Goal: Transaction & Acquisition: Book appointment/travel/reservation

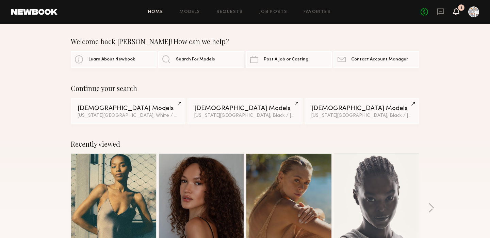
click at [455, 10] on icon at bounding box center [455, 11] width 5 height 5
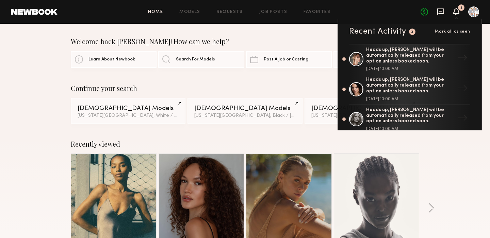
click at [440, 12] on icon at bounding box center [440, 11] width 7 height 7
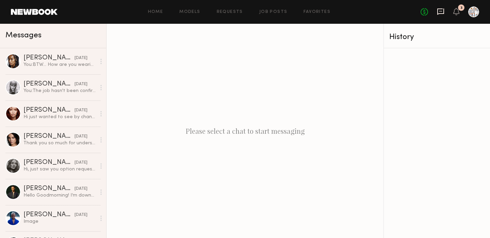
click at [440, 12] on icon at bounding box center [440, 11] width 7 height 7
click at [268, 11] on link "Job Posts" at bounding box center [273, 12] width 28 height 4
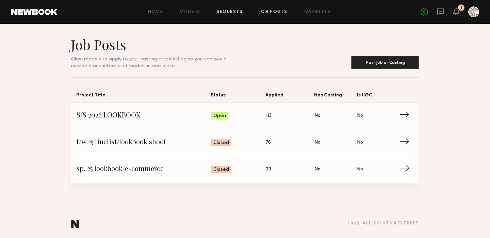
click at [236, 11] on link "Requests" at bounding box center [230, 12] width 26 height 4
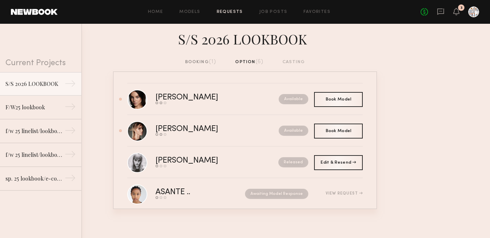
click at [196, 61] on div "booking (1)" at bounding box center [200, 61] width 31 height 7
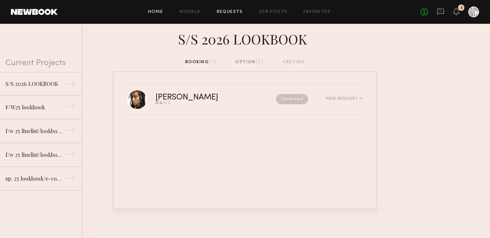
click at [153, 13] on link "Home" at bounding box center [155, 12] width 15 height 4
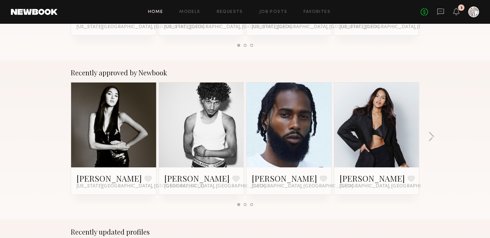
scroll to position [234, 0]
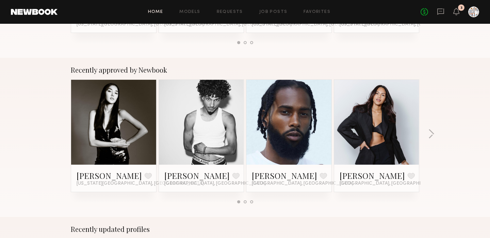
click at [117, 129] on link at bounding box center [113, 122] width 41 height 85
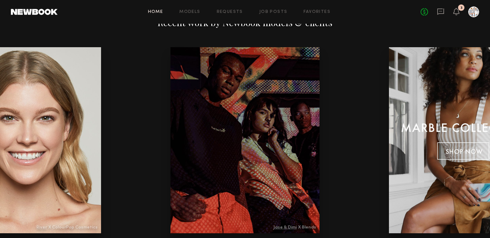
scroll to position [780, 0]
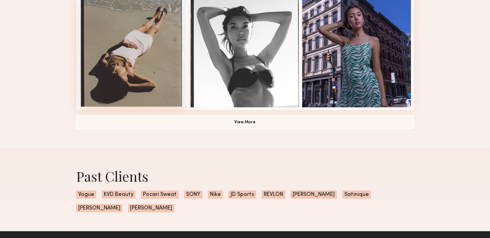
scroll to position [515, 0]
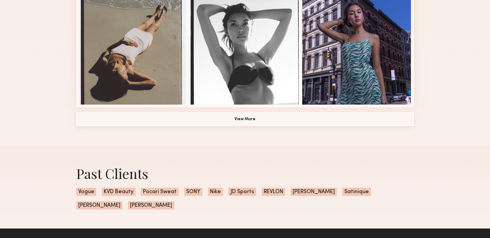
click at [241, 120] on button "View More" at bounding box center [244, 120] width 337 height 14
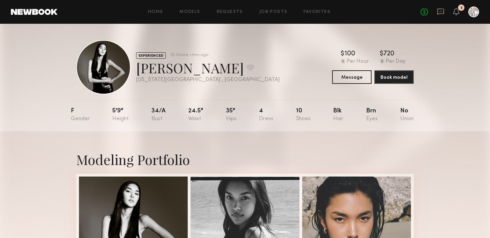
scroll to position [0, 0]
click at [265, 12] on link "Job Posts" at bounding box center [273, 12] width 28 height 4
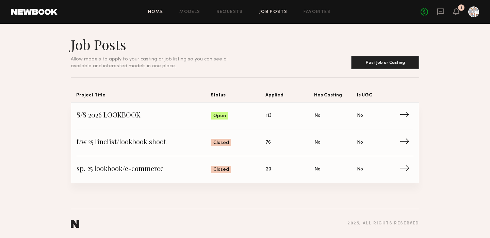
click at [155, 13] on link "Home" at bounding box center [155, 12] width 15 height 4
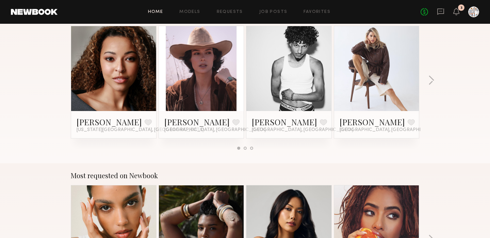
scroll to position [445, 0]
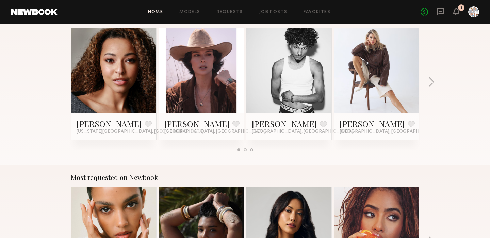
click at [297, 75] on link at bounding box center [288, 70] width 41 height 85
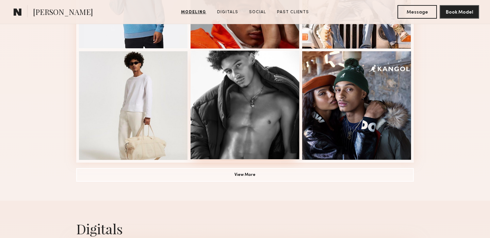
scroll to position [484, 0]
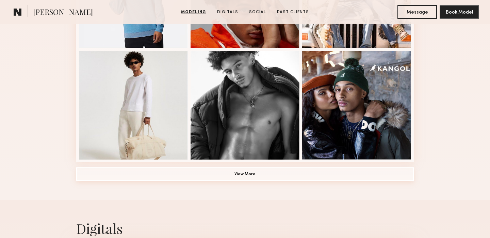
click at [246, 175] on button "View More" at bounding box center [244, 175] width 337 height 14
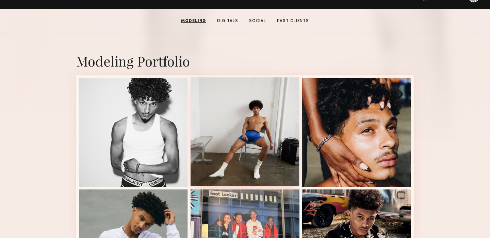
scroll to position [123, 0]
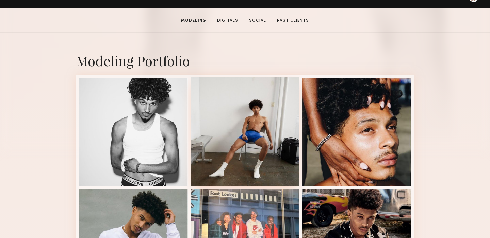
click at [246, 168] on div at bounding box center [244, 131] width 109 height 109
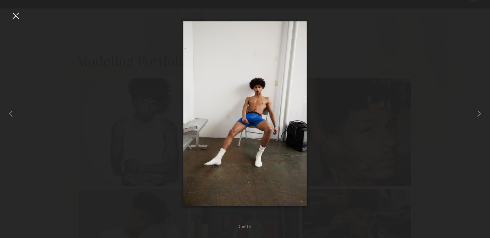
click at [14, 18] on div at bounding box center [15, 15] width 11 height 11
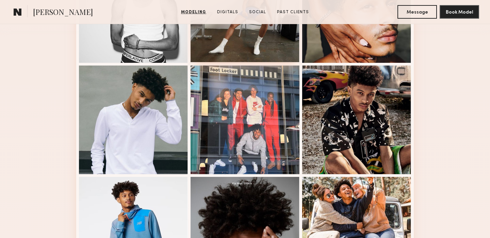
scroll to position [248, 0]
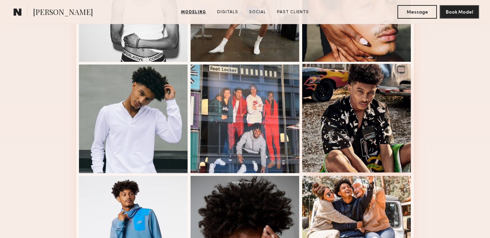
click at [342, 126] on div at bounding box center [356, 118] width 109 height 109
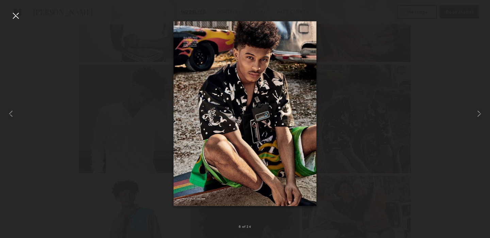
click at [15, 15] on div at bounding box center [15, 15] width 11 height 11
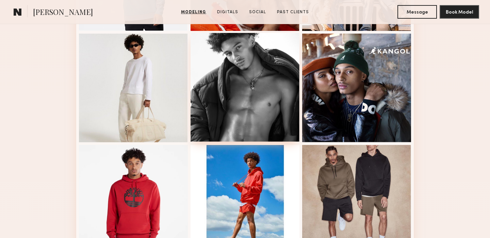
scroll to position [503, 0]
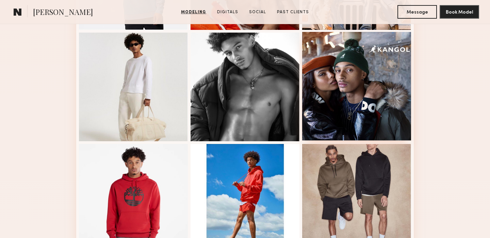
click at [337, 116] on div at bounding box center [356, 86] width 109 height 109
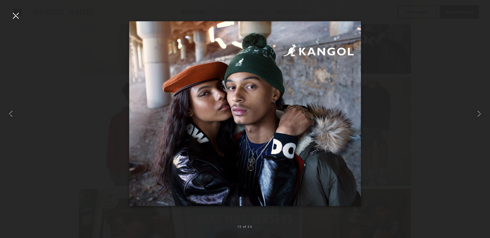
scroll to position [576, 0]
click at [16, 14] on div at bounding box center [15, 15] width 11 height 11
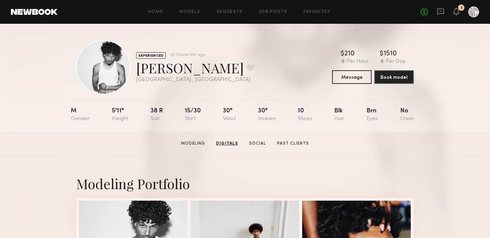
scroll to position [0, 0]
click at [457, 12] on icon at bounding box center [455, 11] width 5 height 5
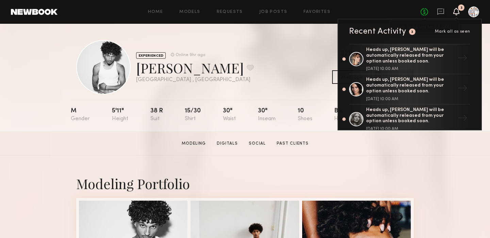
click at [423, 12] on link "No fees up to $5,000" at bounding box center [423, 11] width 7 height 7
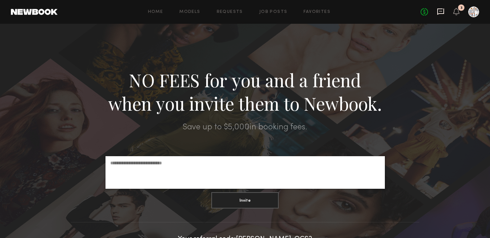
click at [439, 12] on icon at bounding box center [440, 11] width 7 height 7
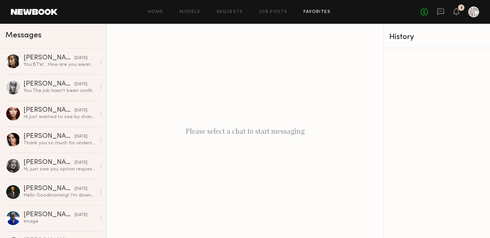
click at [309, 11] on link "Favorites" at bounding box center [316, 12] width 27 height 4
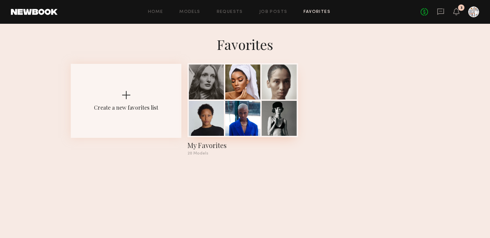
click at [215, 144] on div "My Favorites" at bounding box center [242, 146] width 110 height 10
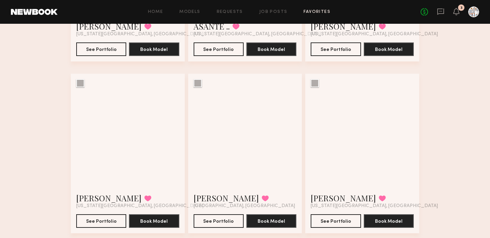
scroll to position [696, 0]
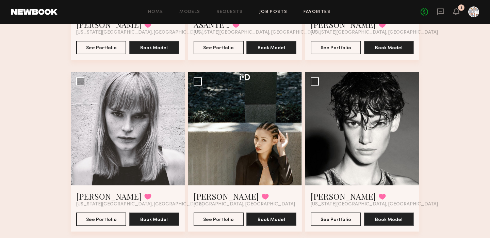
click at [268, 13] on link "Job Posts" at bounding box center [273, 12] width 28 height 4
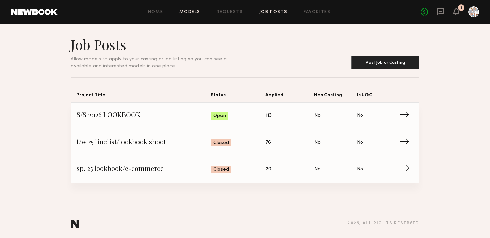
click at [187, 12] on link "Models" at bounding box center [189, 12] width 21 height 4
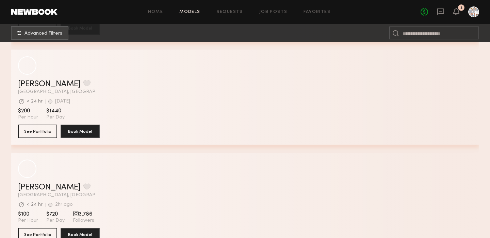
scroll to position [1861, 0]
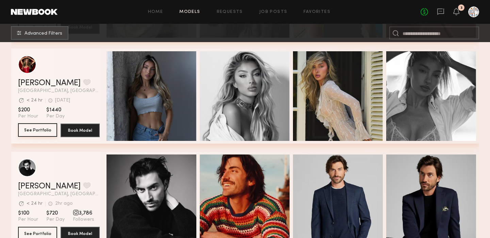
click at [43, 132] on button "See Portfolio" at bounding box center [37, 130] width 39 height 14
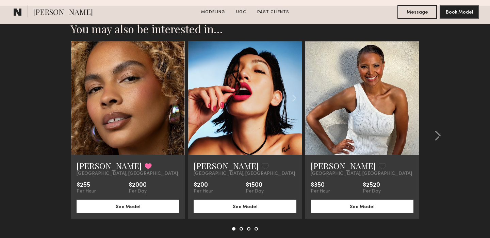
scroll to position [999, 0]
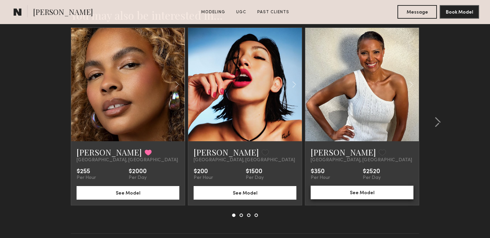
click at [355, 190] on button "See Model" at bounding box center [361, 193] width 103 height 14
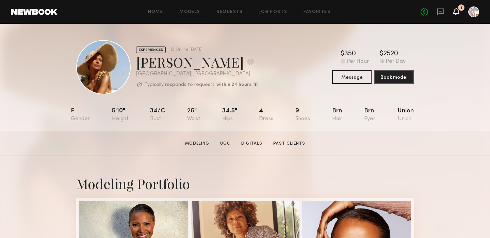
click at [456, 12] on icon at bounding box center [455, 11] width 5 height 5
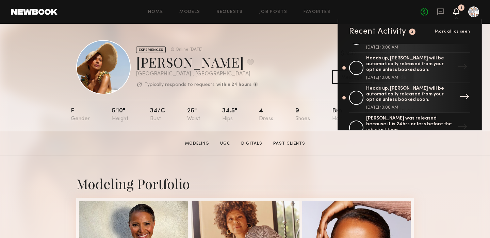
scroll to position [18, 0]
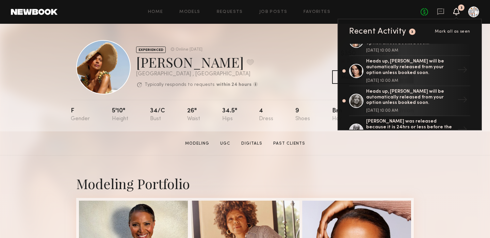
click at [448, 33] on span "Mark all as seen" at bounding box center [452, 32] width 35 height 4
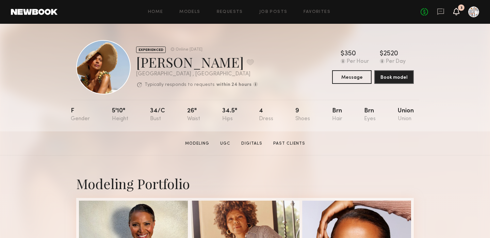
click at [455, 15] on icon at bounding box center [456, 14] width 2 height 1
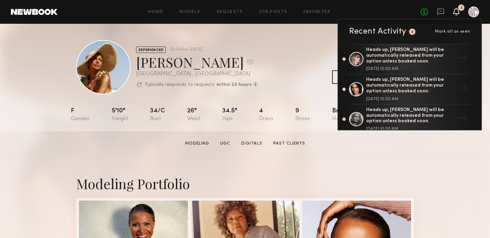
click at [455, 31] on span "Mark all as seen" at bounding box center [452, 32] width 35 height 4
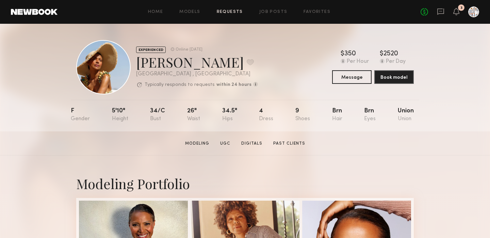
click at [237, 12] on link "Requests" at bounding box center [230, 12] width 26 height 4
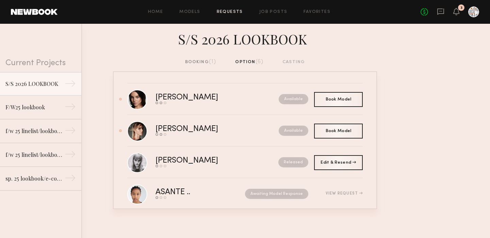
click at [200, 62] on div "booking (1)" at bounding box center [200, 61] width 31 height 7
